Goal: Task Accomplishment & Management: Complete application form

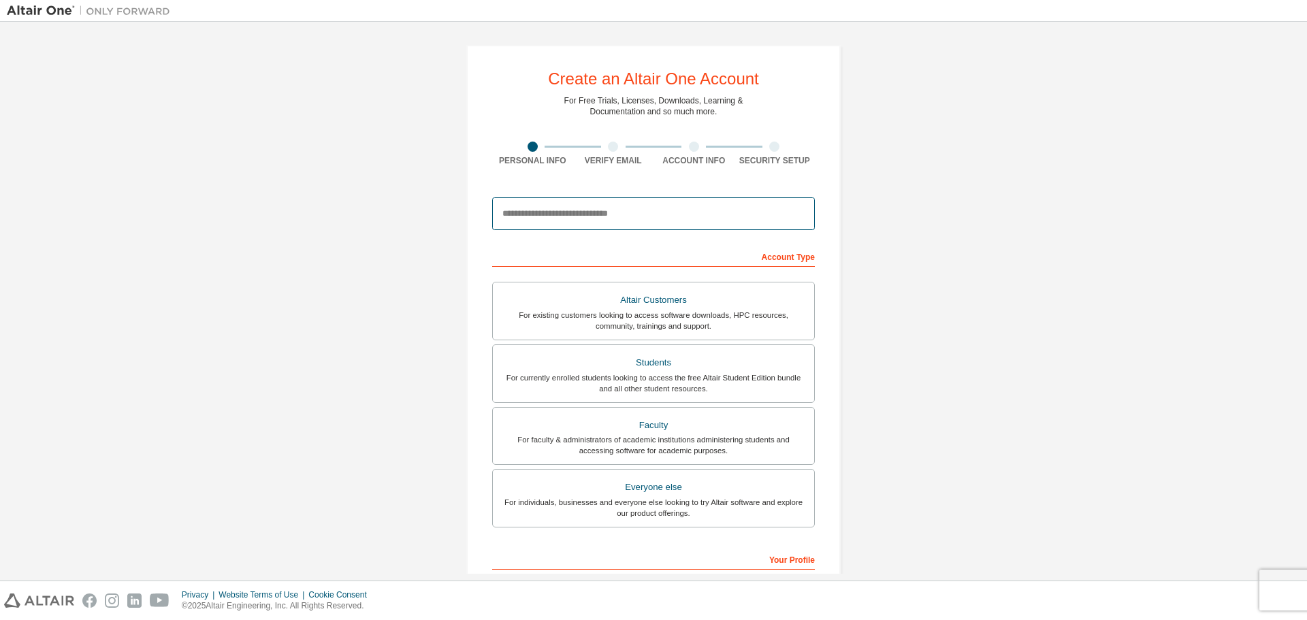
click at [616, 207] on input "email" at bounding box center [653, 213] width 323 height 33
click at [1059, 148] on div "Create an Altair One Account For Free Trials, Licenses, Downloads, Learning & D…" at bounding box center [653, 389] width 1293 height 721
click at [717, 212] on input "email" at bounding box center [653, 213] width 323 height 33
type input "**********"
click at [786, 257] on div "Account Type" at bounding box center [653, 256] width 323 height 22
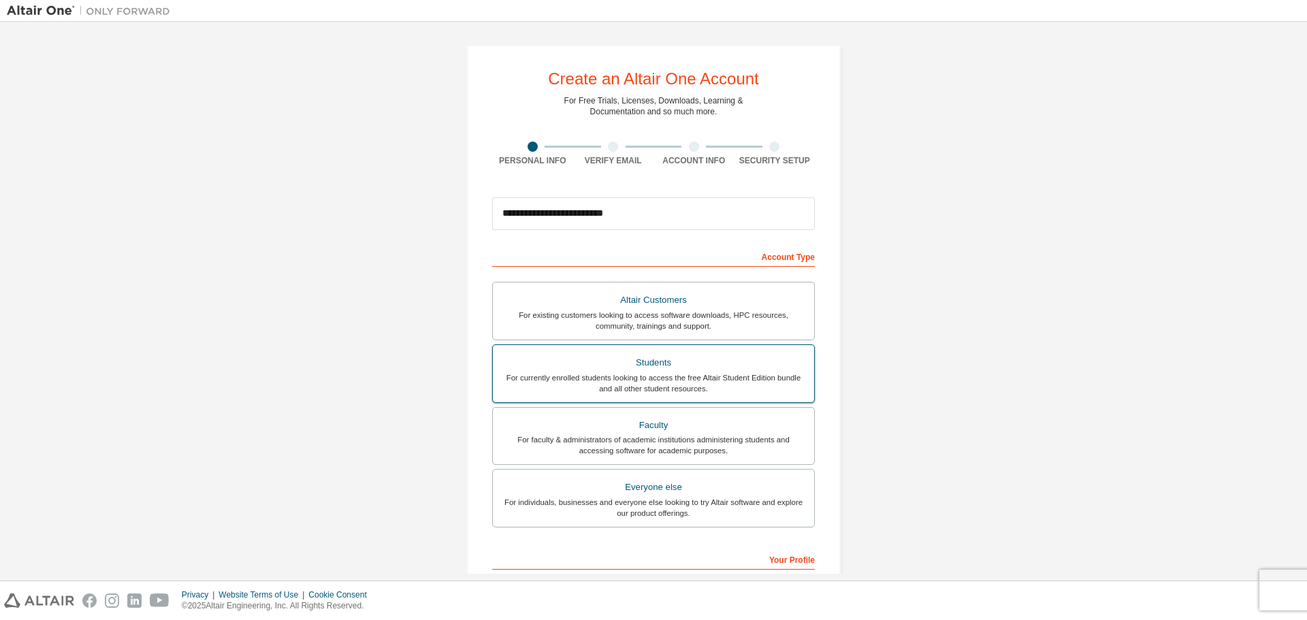
click at [661, 358] on div "Students" at bounding box center [653, 362] width 305 height 19
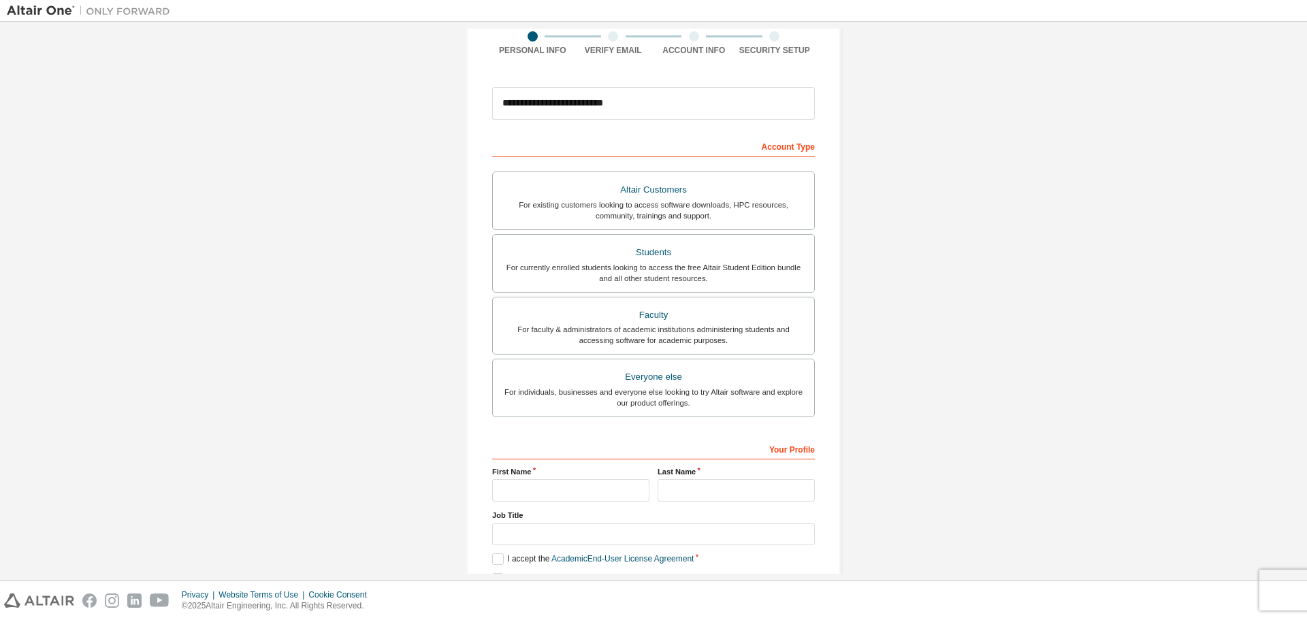
scroll to position [136, 0]
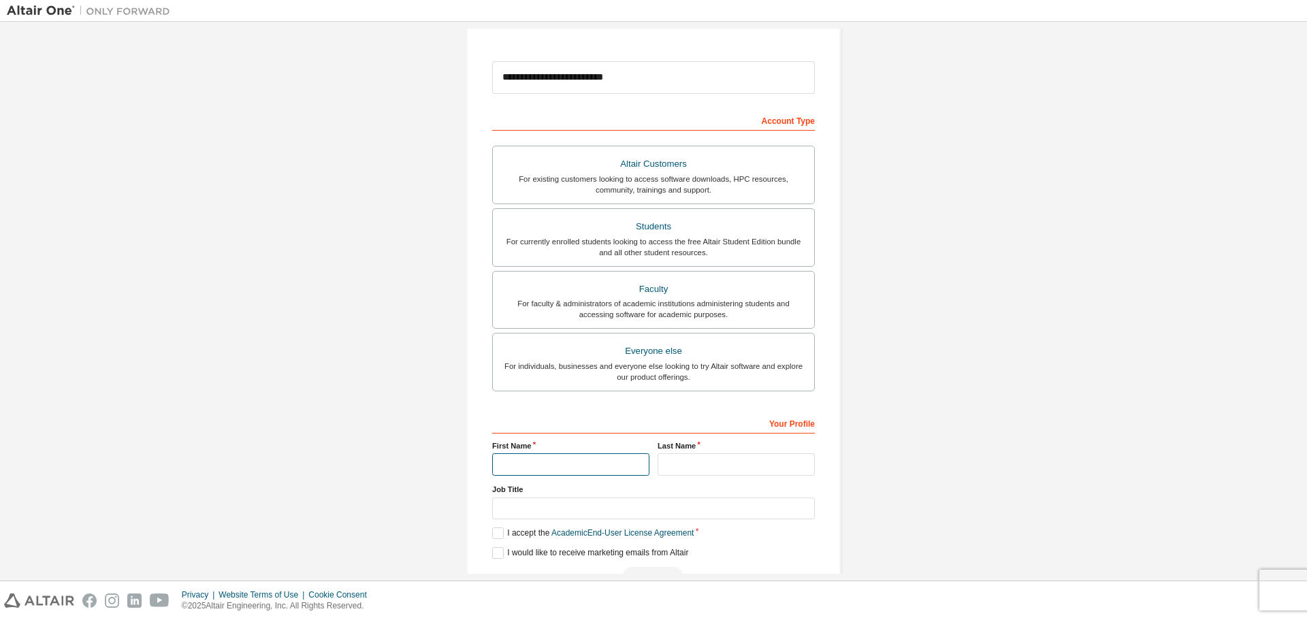
click at [531, 464] on input "text" at bounding box center [570, 464] width 157 height 22
type input "**********"
click at [565, 505] on input "text" at bounding box center [653, 508] width 323 height 22
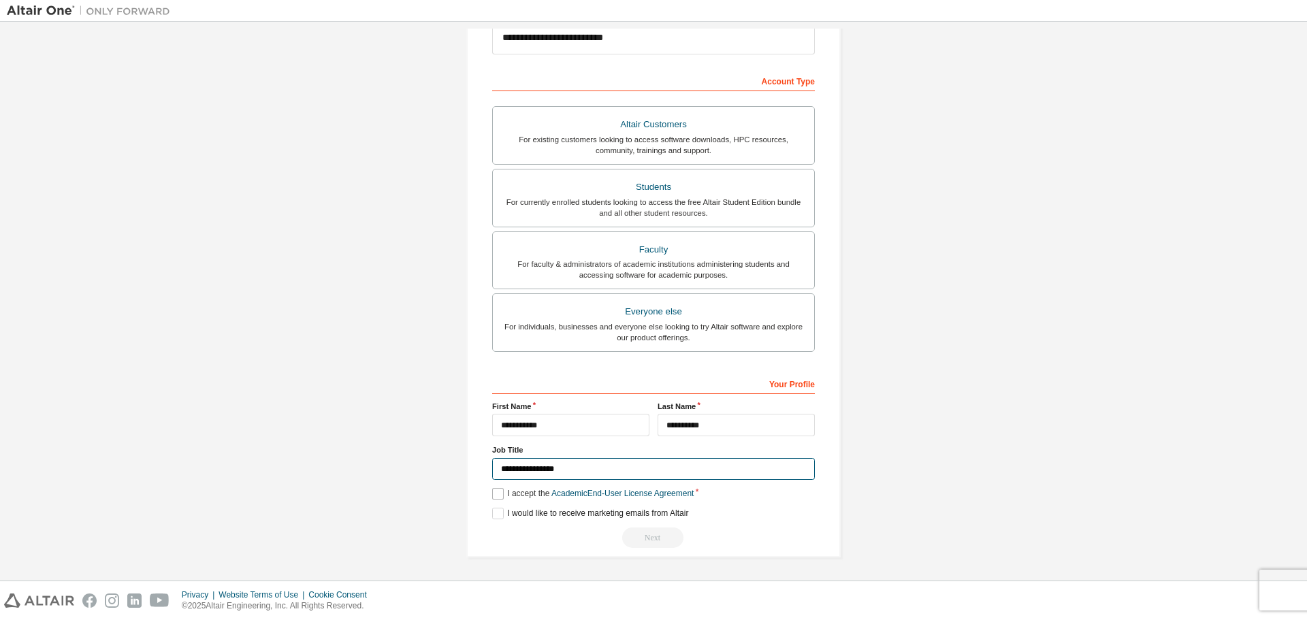
type input "**********"
click at [494, 492] on label "I accept the Academic End-User License Agreement" at bounding box center [592, 494] width 201 height 12
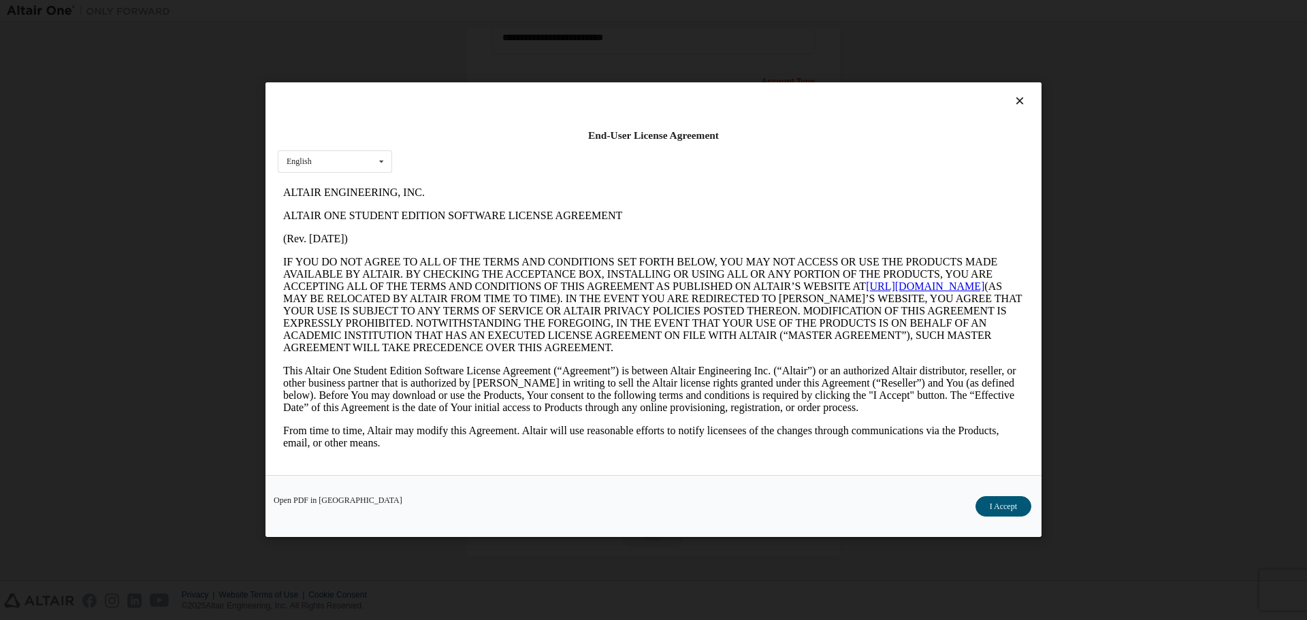
scroll to position [0, 0]
click at [991, 507] on button "I Accept" at bounding box center [1003, 507] width 56 height 20
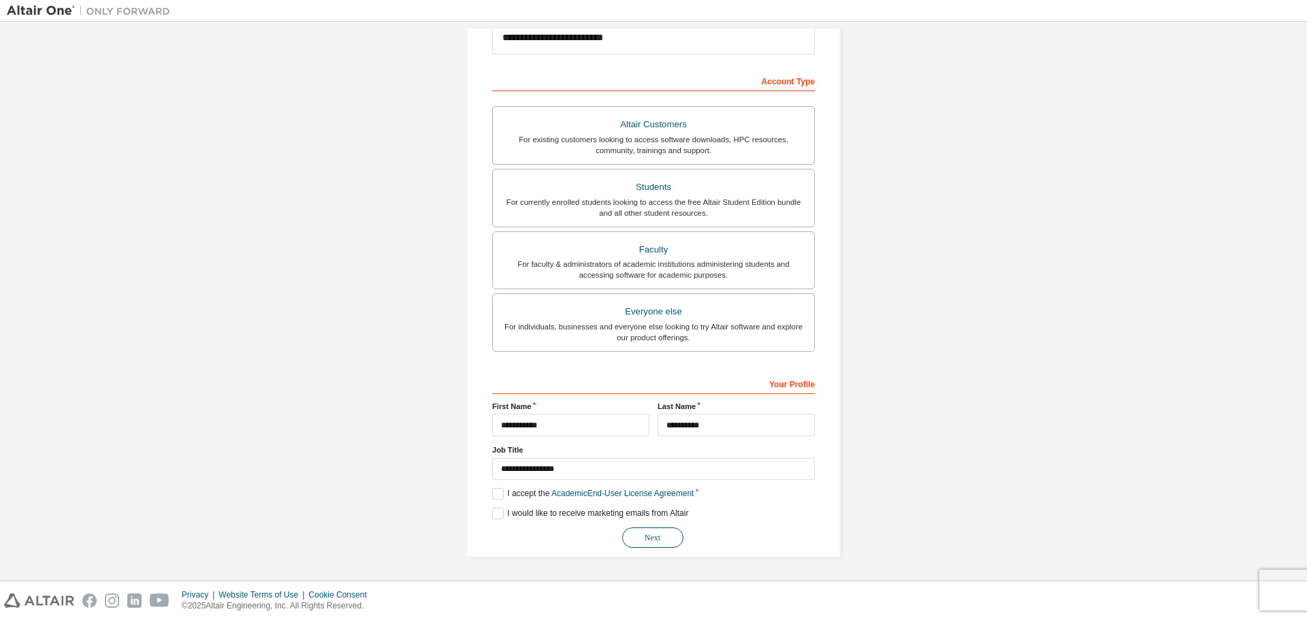
click at [660, 533] on button "Next" at bounding box center [652, 537] width 61 height 20
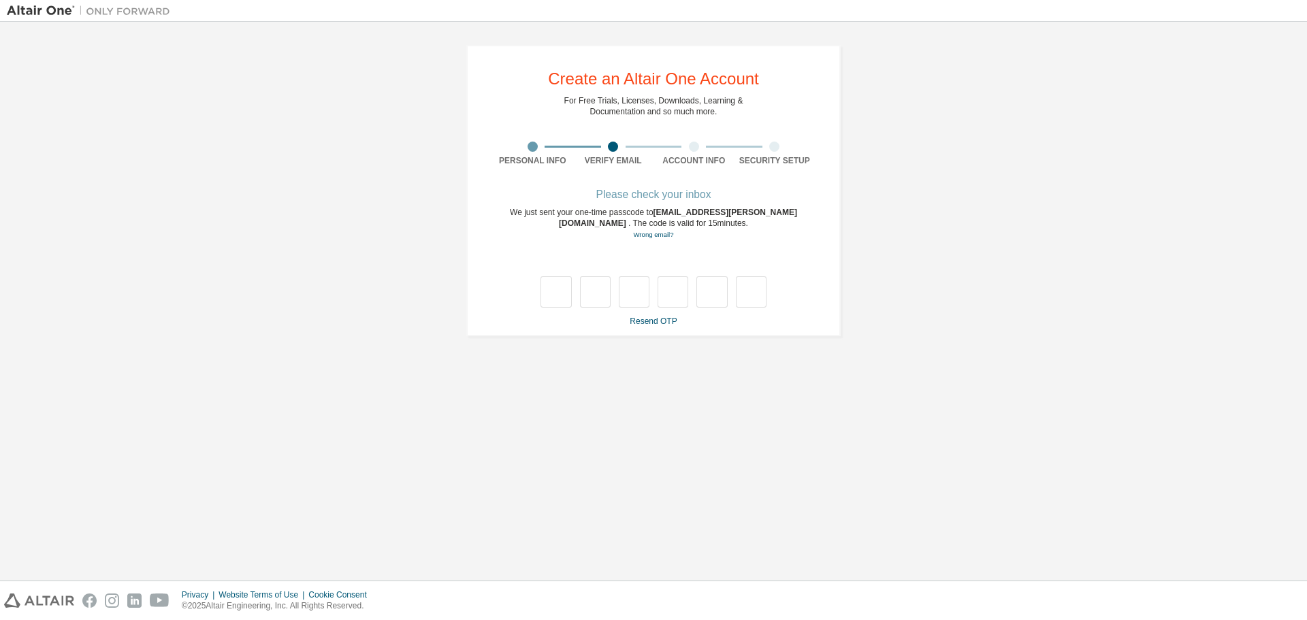
click at [523, 203] on div "Please check your inbox We just sent your one-time passcode to [EMAIL_ADDRESS][…" at bounding box center [653, 259] width 323 height 136
click at [572, 297] on div at bounding box center [653, 291] width 226 height 31
click at [558, 291] on input "text" at bounding box center [555, 291] width 31 height 31
type input "*"
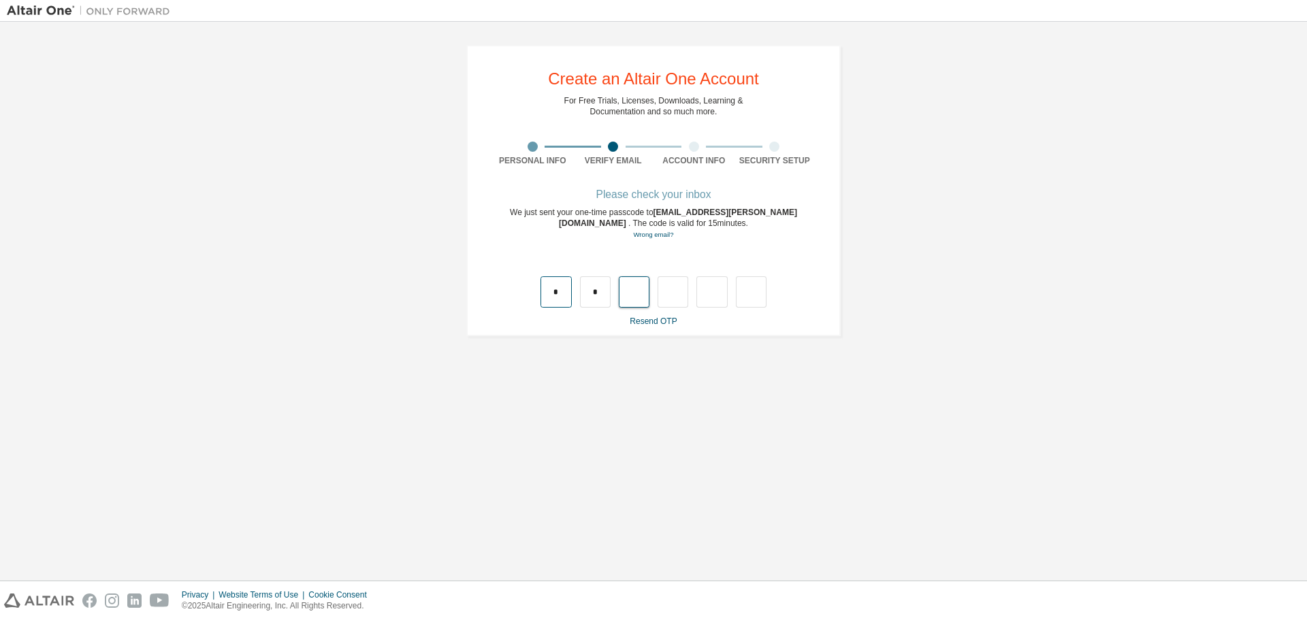
type input "*"
